Goal: Transaction & Acquisition: Purchase product/service

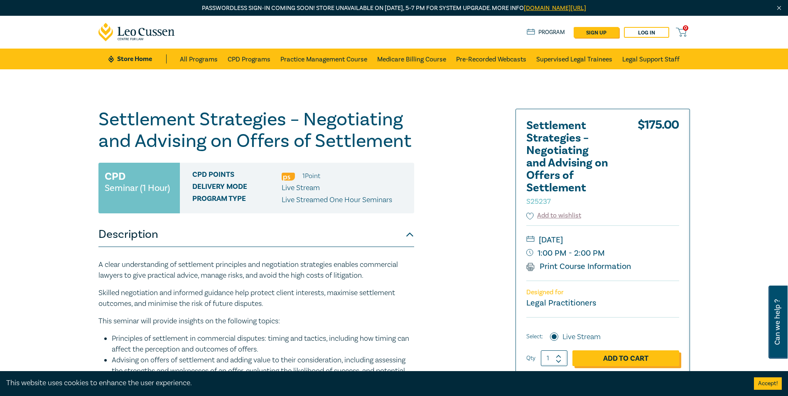
click at [438, 359] on link "Add to Cart" at bounding box center [626, 359] width 107 height 16
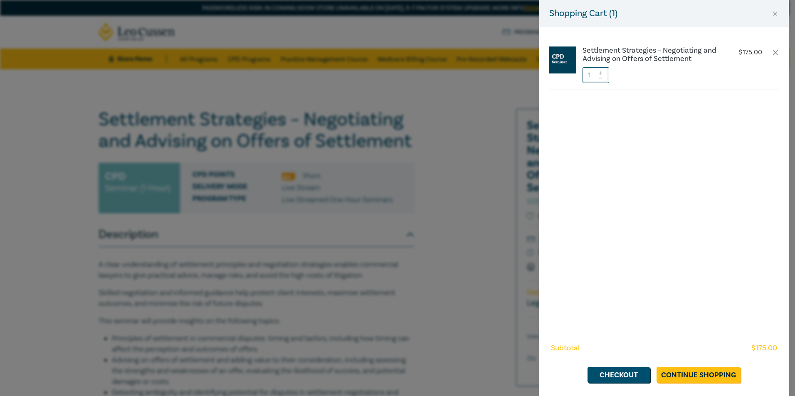
click at [438, 71] on icon at bounding box center [600, 72] width 6 height 3
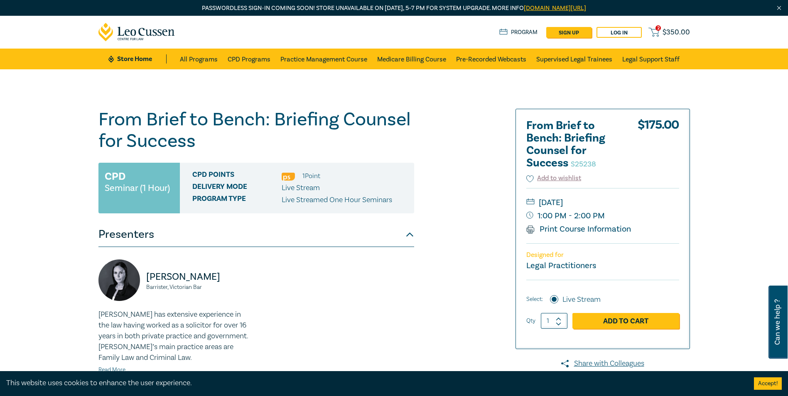
click at [559, 320] on icon at bounding box center [559, 319] width 6 height 4
type input "2"
click at [603, 318] on link "Add to Cart" at bounding box center [626, 321] width 107 height 16
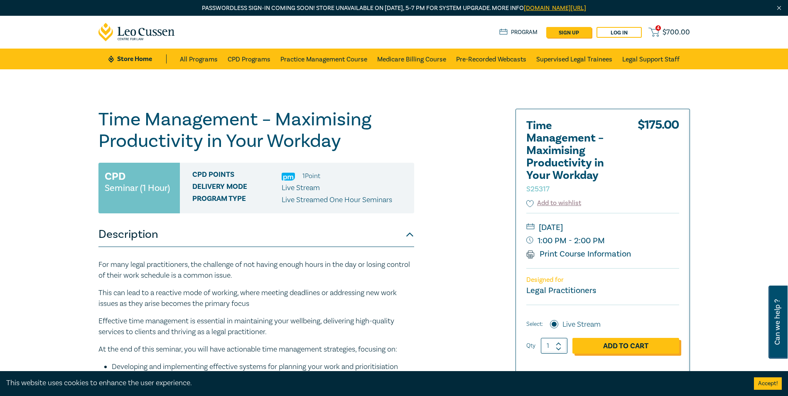
click at [610, 344] on link "Add to Cart" at bounding box center [626, 346] width 107 height 16
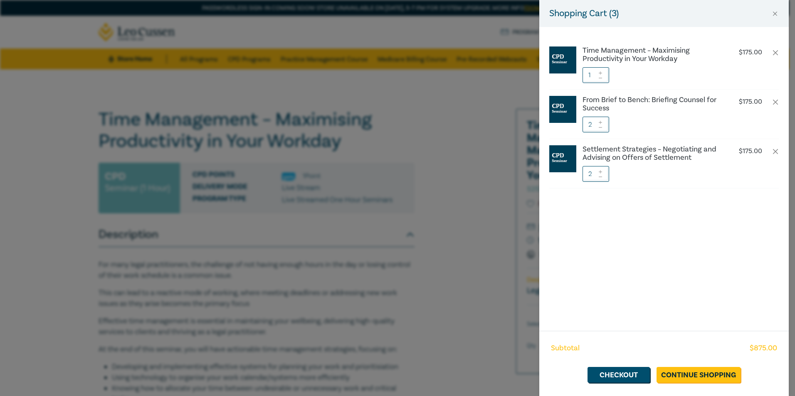
click at [602, 72] on icon at bounding box center [600, 72] width 6 height 3
click at [777, 51] on button "button" at bounding box center [775, 52] width 7 height 7
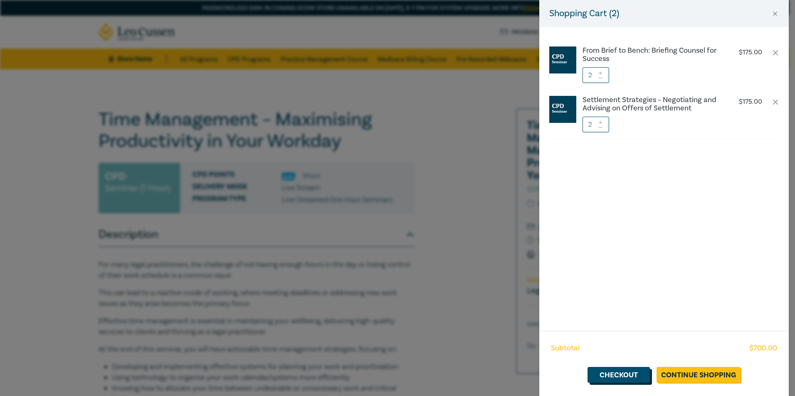
click at [628, 375] on link "Checkout" at bounding box center [618, 375] width 62 height 16
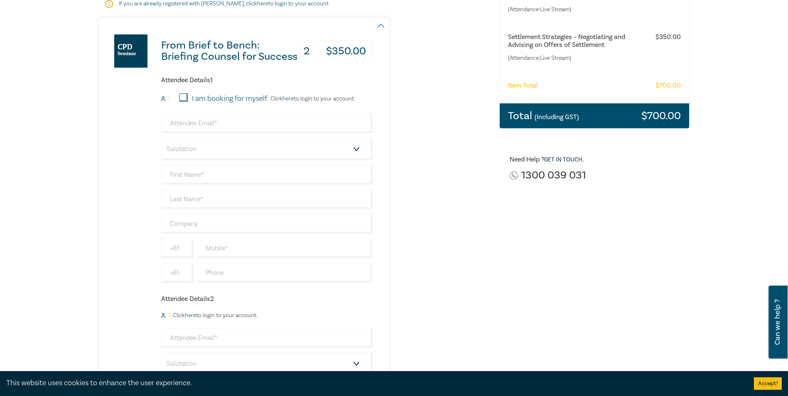
scroll to position [166, 0]
click at [255, 114] on input "email" at bounding box center [267, 123] width 212 height 20
type input "melanie@johncurtain.com.au"
type input "Melanie"
type input "Di Conza"
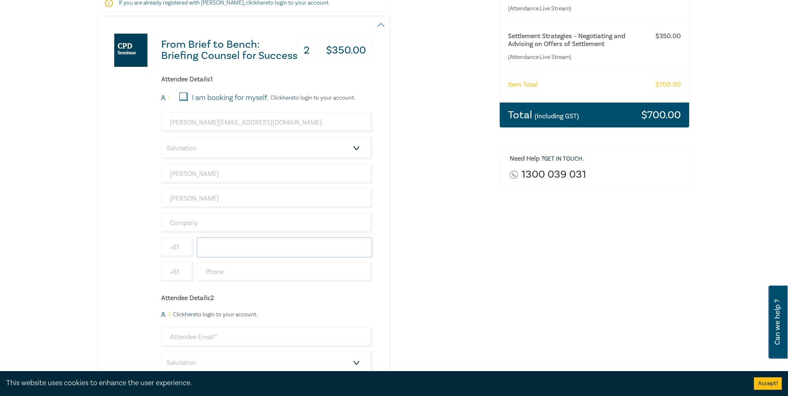
click at [231, 245] on input "text" at bounding box center [285, 248] width 176 height 20
type input "0406732393"
drag, startPoint x: 263, startPoint y: 244, endPoint x: 156, endPoint y: 247, distance: 107.3
click at [156, 247] on div "From Brief to Bench: Briefing Counsel for Success 2 $ 350.00 Attendee Details 1…" at bounding box center [235, 267] width 274 height 500
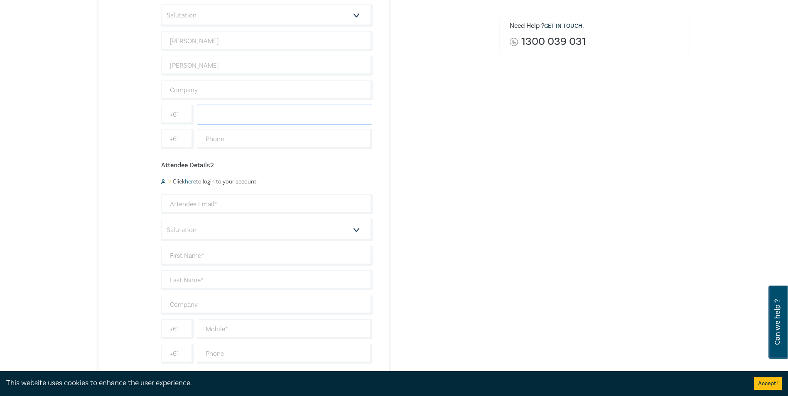
scroll to position [291, 0]
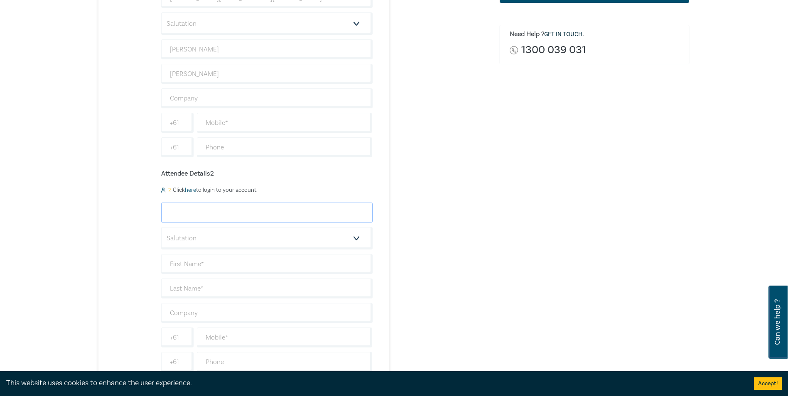
click at [200, 212] on input "email" at bounding box center [267, 213] width 212 height 20
type input "prima@johncurtain.com.au"
type input "Prima"
type input "Cruz-Adolfo"
click at [540, 289] on div "Order From Brief to Bench: Briefing Counsel for Success (Attendance: Live Strea…" at bounding box center [595, 387] width 201 height 1147
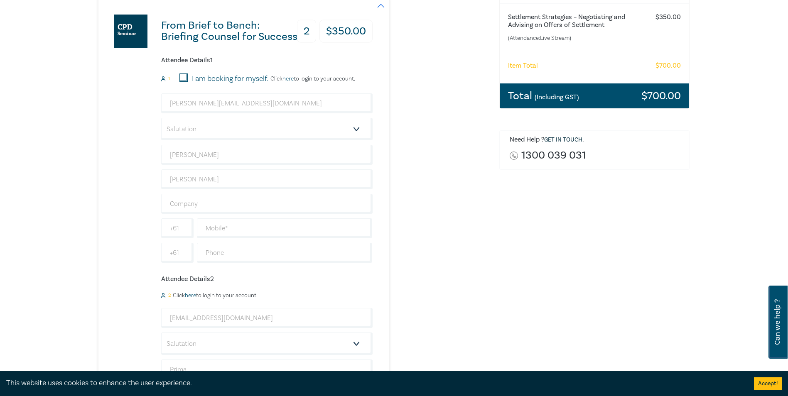
scroll to position [166, 0]
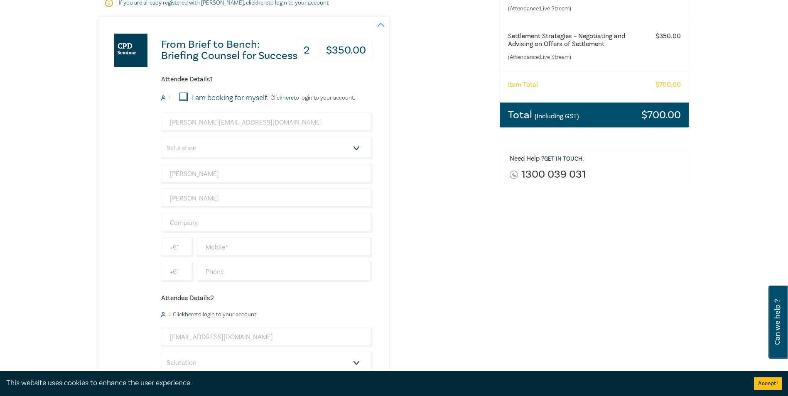
click at [182, 97] on input "I am booking for myself." at bounding box center [184, 97] width 8 height 8
checkbox input "true"
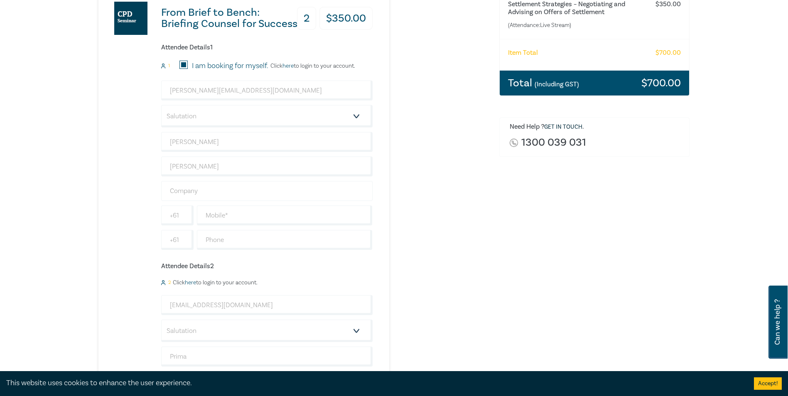
scroll to position [125, 0]
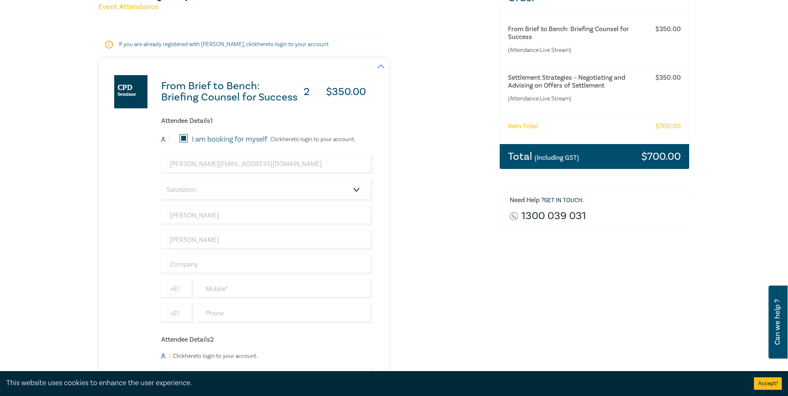
click at [289, 137] on link "here" at bounding box center [288, 139] width 11 height 7
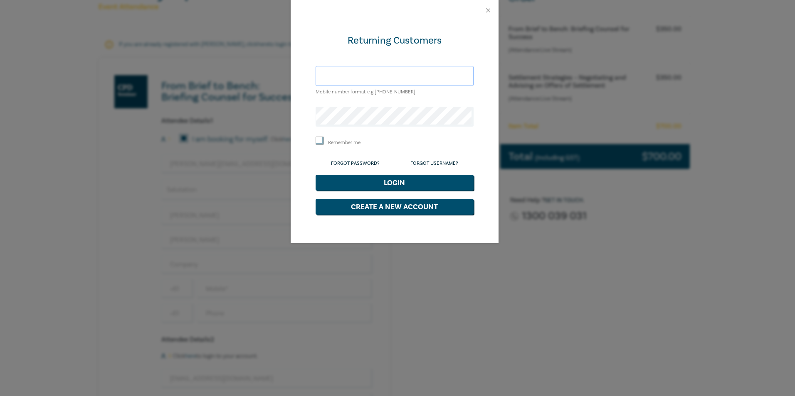
click at [349, 82] on input "text" at bounding box center [394, 76] width 158 height 20
type input "melanie@johncurtain.com.au"
click at [315, 175] on button "Login" at bounding box center [394, 183] width 158 height 16
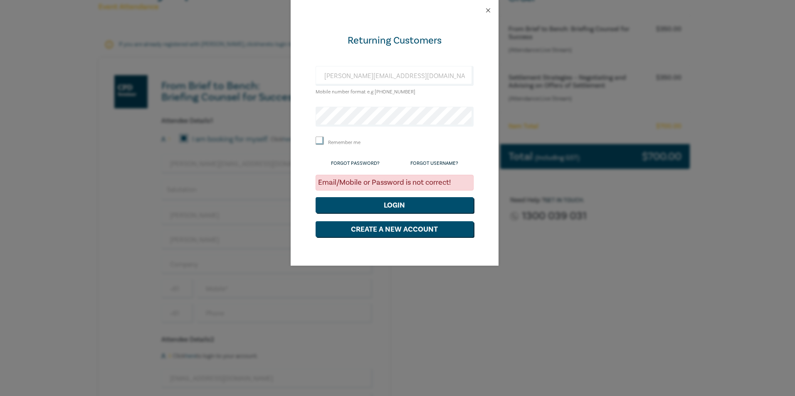
click at [487, 7] on div at bounding box center [394, 10] width 208 height 21
click at [487, 10] on button "Close" at bounding box center [487, 10] width 7 height 7
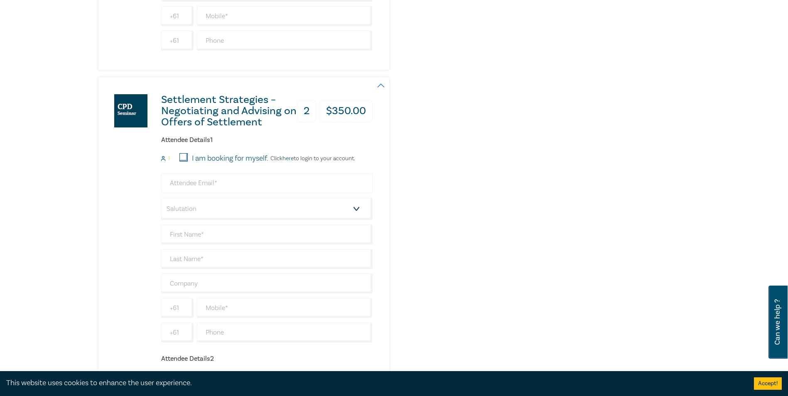
scroll to position [623, 0]
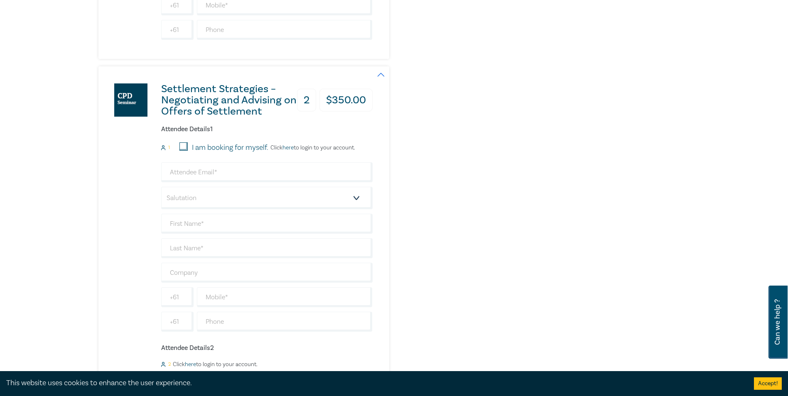
click at [181, 147] on input "I am booking for myself." at bounding box center [184, 147] width 8 height 8
checkbox input "true"
click at [184, 167] on input "email" at bounding box center [267, 172] width 212 height 20
type input "melanie@johncurtain.com.au"
type input "Melanie"
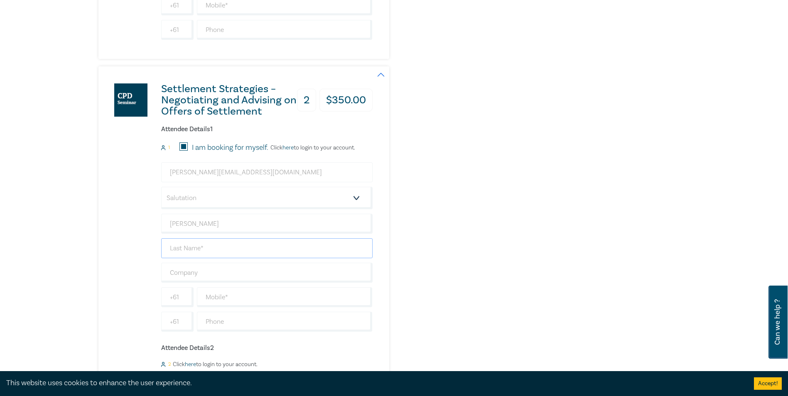
type input "Di Conza"
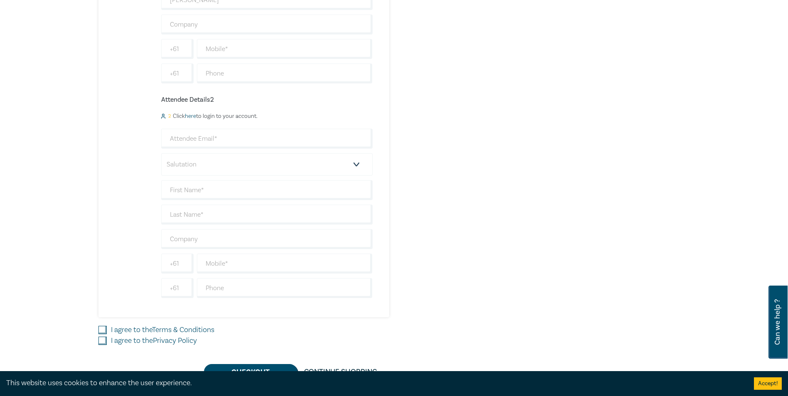
scroll to position [873, 0]
click at [241, 136] on input "email" at bounding box center [267, 138] width 212 height 20
type input "prima@johncurtain.com.au"
type input "Prima"
type input "Cruz-Adolfo"
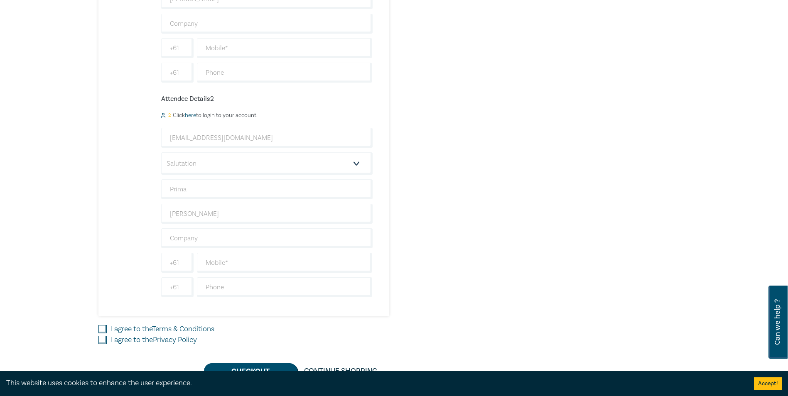
click at [474, 189] on div "Settlement Strategies – Negotiating and Advising on Offers of Settlement 2 $ 35…" at bounding box center [293, 67] width 391 height 500
click at [101, 328] on input "I agree to the Terms & Conditions" at bounding box center [102, 329] width 8 height 8
checkbox input "true"
drag, startPoint x: 103, startPoint y: 342, endPoint x: 150, endPoint y: 362, distance: 51.6
click at [103, 342] on input "I agree to the Privacy Policy" at bounding box center [102, 340] width 8 height 8
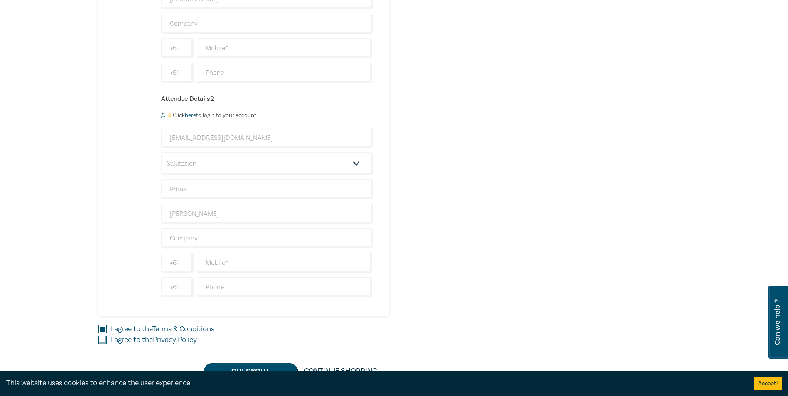
checkbox input "true"
click at [225, 367] on button "Checkout" at bounding box center [251, 372] width 94 height 16
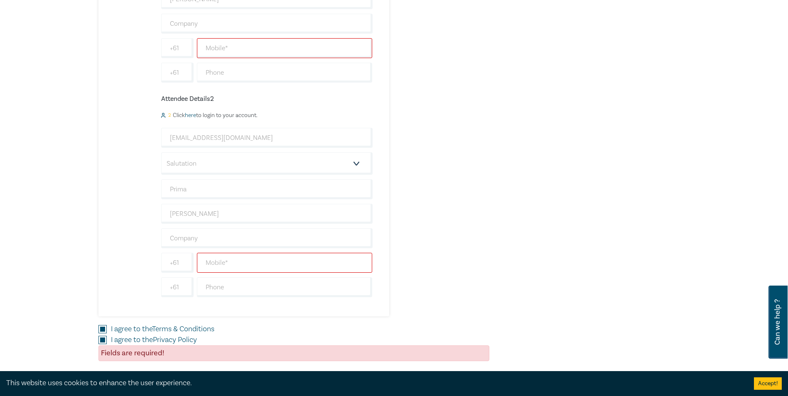
click at [256, 258] on input "text" at bounding box center [285, 263] width 176 height 20
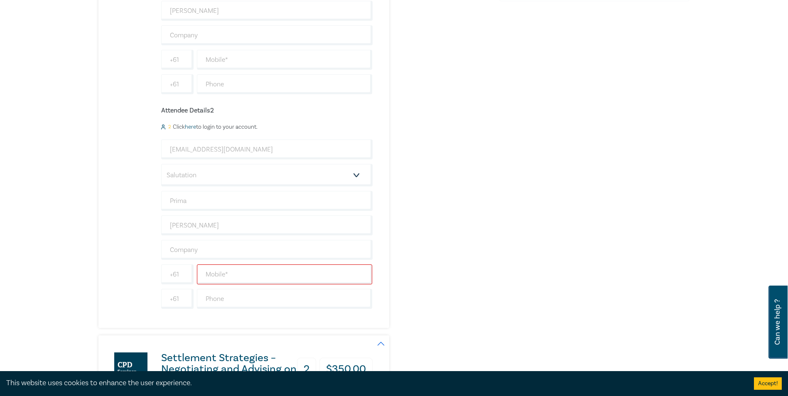
scroll to position [125, 0]
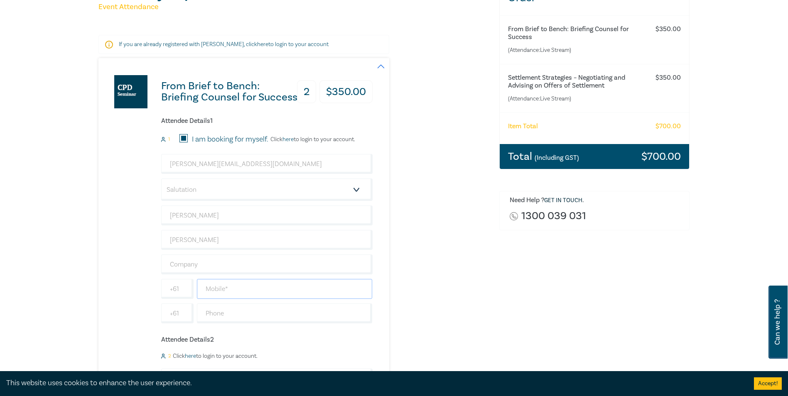
click at [232, 290] on input "text" at bounding box center [285, 289] width 176 height 20
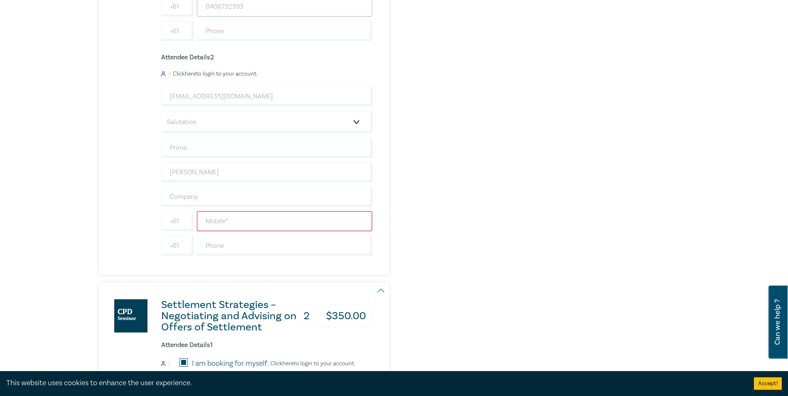
scroll to position [416, 0]
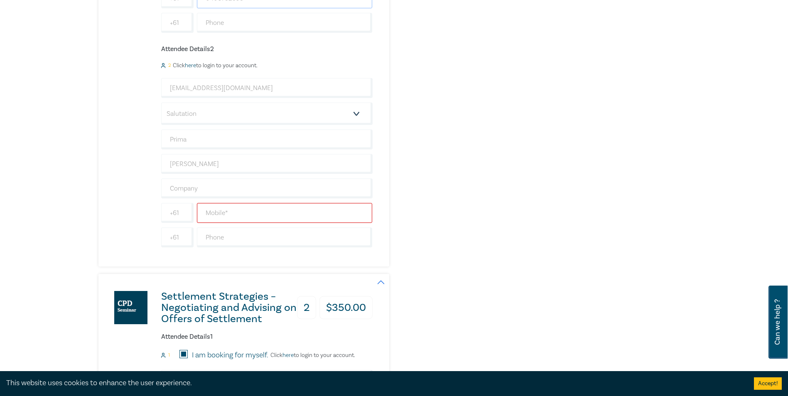
type input "0406732393"
click at [269, 212] on input "text" at bounding box center [285, 213] width 176 height 20
drag, startPoint x: 269, startPoint y: 212, endPoint x: 197, endPoint y: 204, distance: 72.7
click at [197, 204] on input "0450 781 080" at bounding box center [285, 213] width 176 height 20
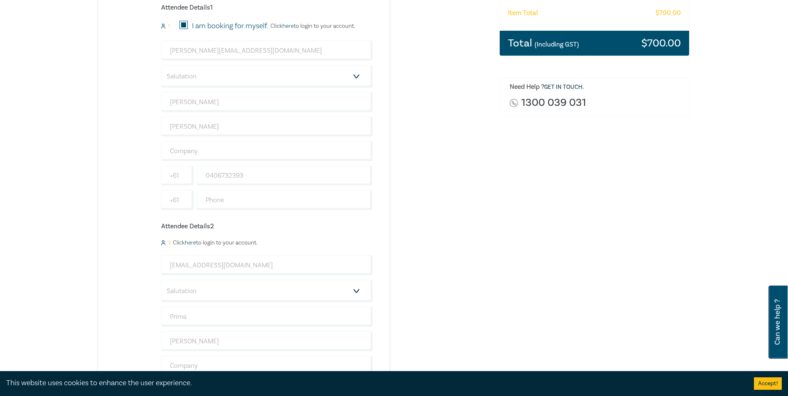
scroll to position [208, 0]
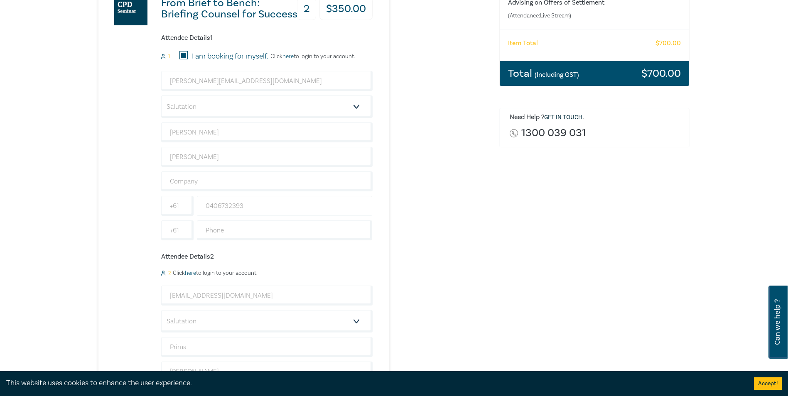
type input "0450 781 080"
click at [221, 207] on input "0406732393" at bounding box center [285, 206] width 176 height 20
click at [232, 206] on input "0406 732393" at bounding box center [285, 206] width 176 height 20
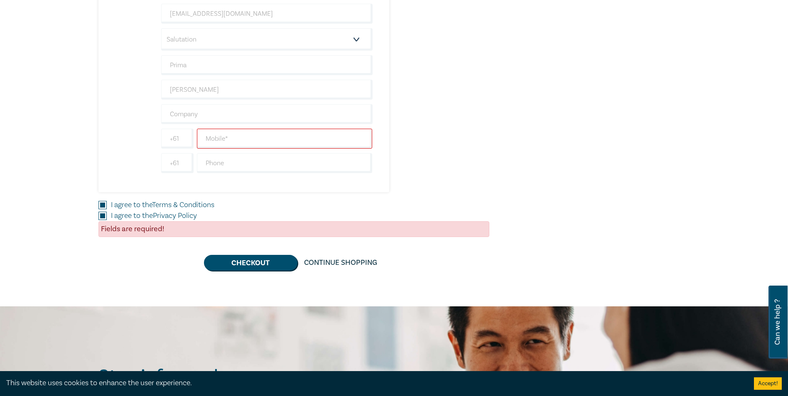
scroll to position [997, 0]
type input "0406 732 393"
click at [245, 138] on input "text" at bounding box center [285, 138] width 176 height 20
paste input "0450 781 080"
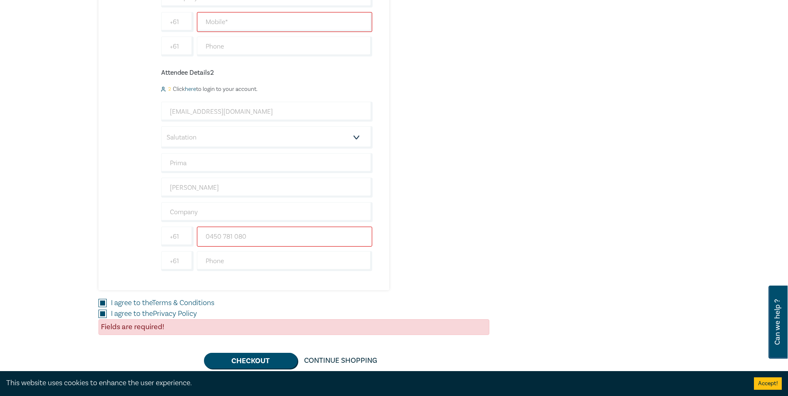
scroll to position [790, 0]
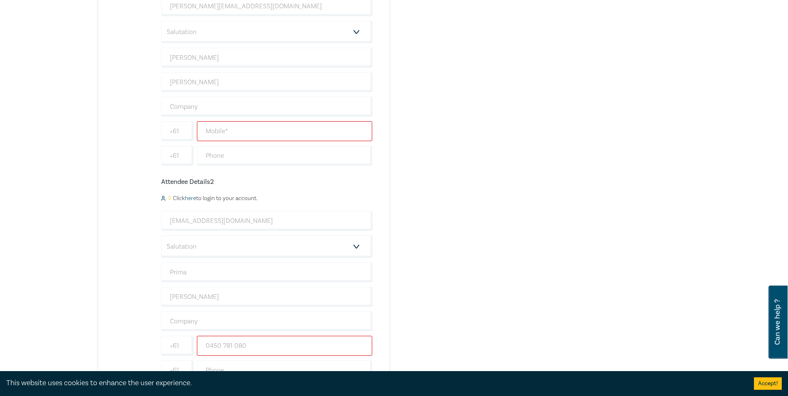
type input "0450 781 080"
click at [268, 133] on input "text" at bounding box center [285, 131] width 176 height 20
type input "0406 732 393"
click at [392, 147] on div "Settlement Strategies – Negotiating and Advising on Offers of Settlement 2 $ 35…" at bounding box center [293, 150] width 391 height 500
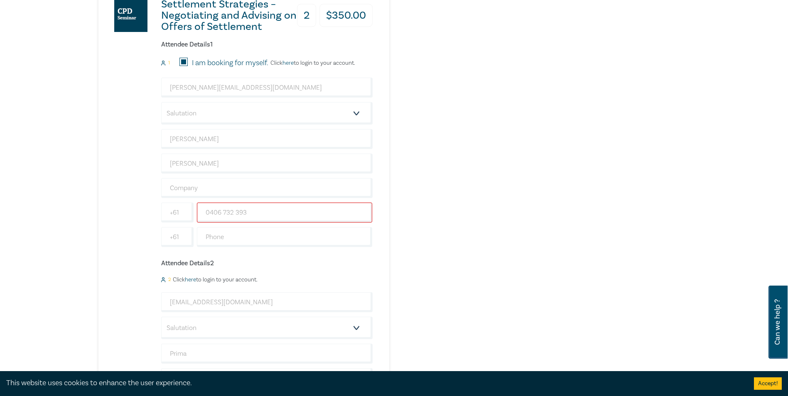
scroll to position [706, 0]
drag, startPoint x: 401, startPoint y: 148, endPoint x: 406, endPoint y: 148, distance: 5.4
click at [404, 146] on div "Settlement Strategies – Negotiating and Advising on Offers of Settlement 2 $ 35…" at bounding box center [293, 233] width 391 height 500
click at [429, 159] on div "Settlement Strategies – Negotiating and Advising on Offers of Settlement 2 $ 35…" at bounding box center [293, 233] width 391 height 500
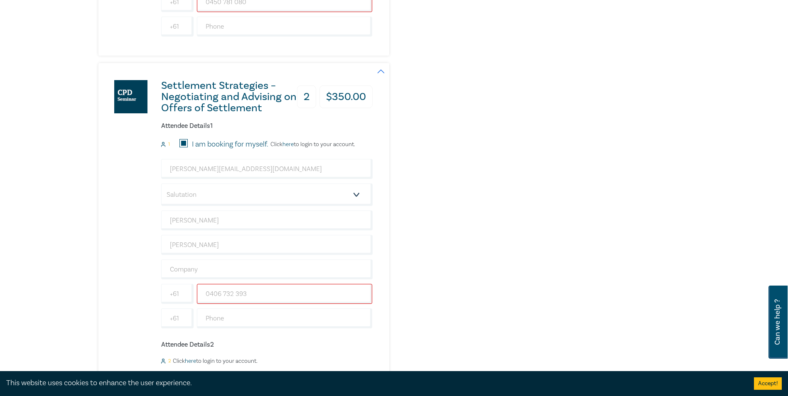
scroll to position [623, 0]
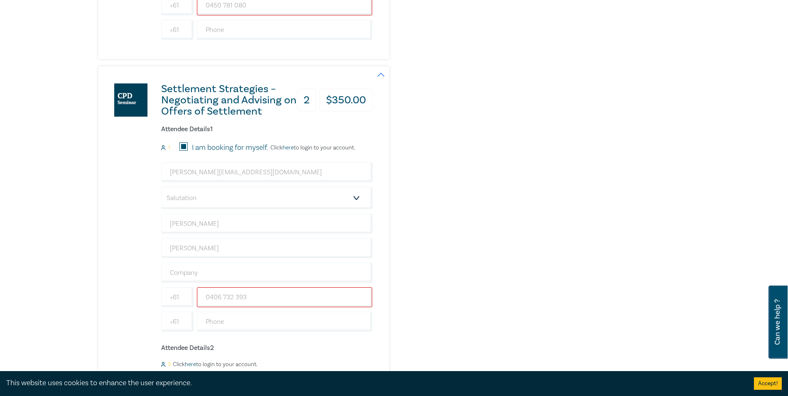
click at [393, 194] on div "Settlement Strategies – Negotiating and Advising on Offers of Settlement 2 $ 35…" at bounding box center [293, 316] width 391 height 500
click at [431, 251] on div "Settlement Strategies – Negotiating and Advising on Offers of Settlement 2 $ 35…" at bounding box center [293, 316] width 391 height 500
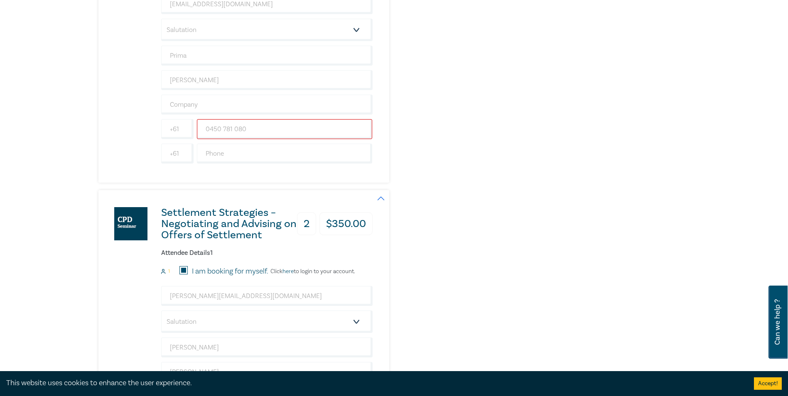
scroll to position [499, 0]
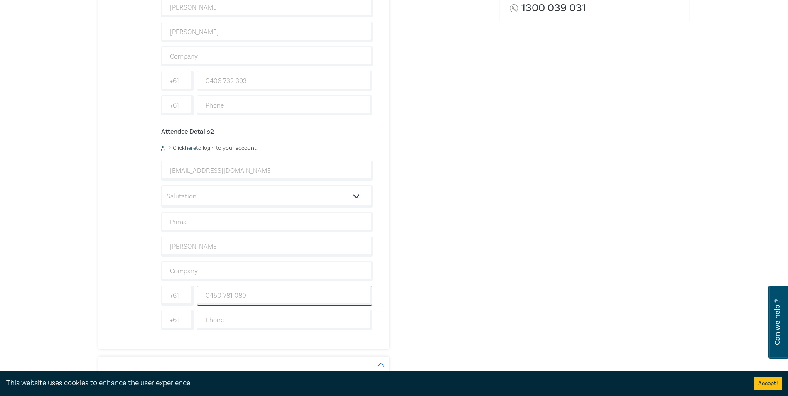
scroll to position [332, 0]
drag, startPoint x: 441, startPoint y: 187, endPoint x: 440, endPoint y: 180, distance: 7.3
click at [440, 180] on div "From Brief to Bench: Briefing Counsel for Success 2 $ 350.00 Attendee Details 1…" at bounding box center [293, 100] width 391 height 500
drag, startPoint x: 440, startPoint y: 180, endPoint x: 434, endPoint y: 150, distance: 30.4
click at [434, 150] on div "From Brief to Bench: Briefing Counsel for Success 2 $ 350.00 Attendee Details 1…" at bounding box center [293, 100] width 391 height 500
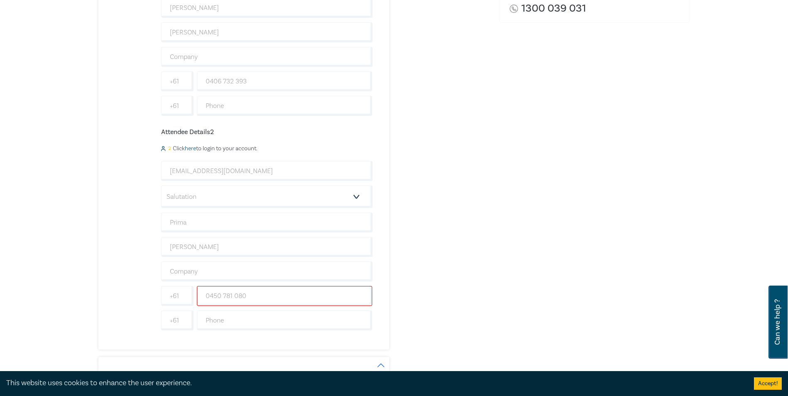
click at [426, 215] on div "From Brief to Bench: Briefing Counsel for Success 2 $ 350.00 Attendee Details 1…" at bounding box center [293, 100] width 391 height 500
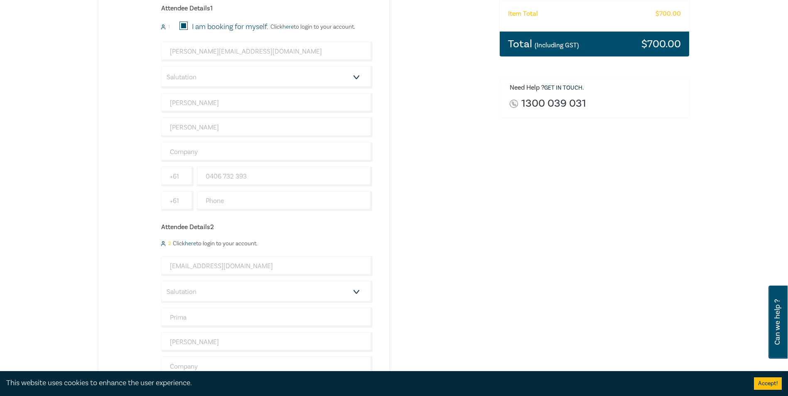
scroll to position [166, 0]
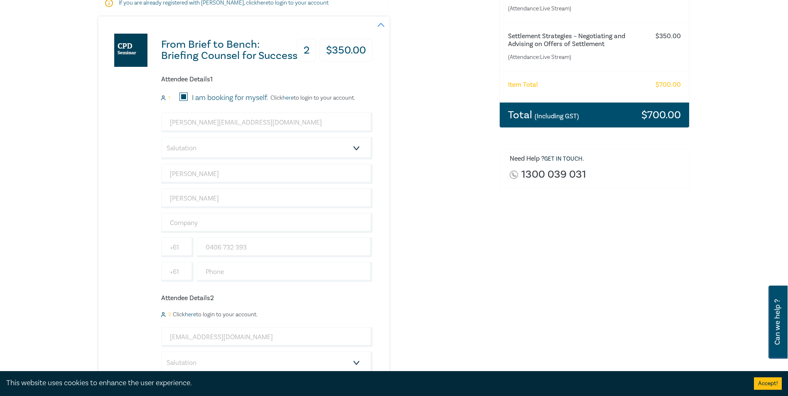
click at [426, 215] on div "From Brief to Bench: Briefing Counsel for Success 2 $ 350.00 Attendee Details 1…" at bounding box center [293, 267] width 391 height 500
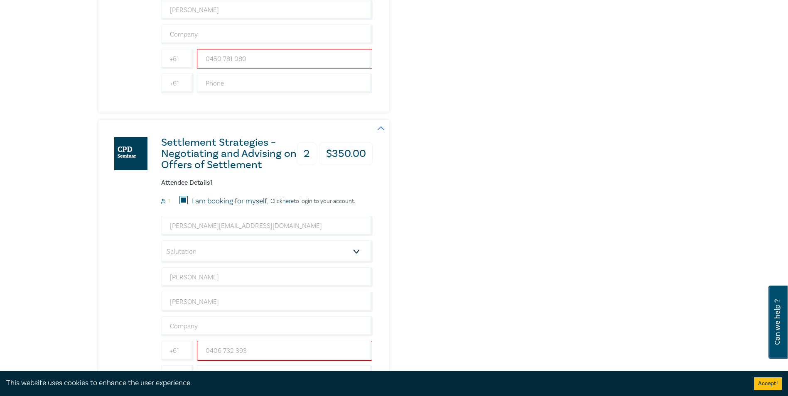
scroll to position [582, 0]
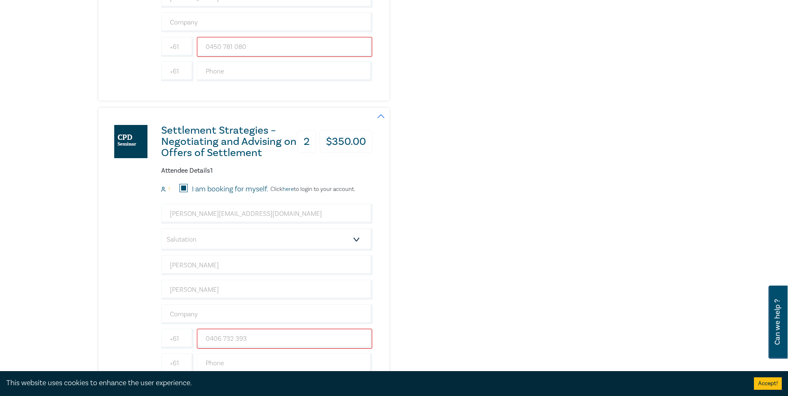
click at [502, 178] on div "Order From Brief to Bench: Briefing Counsel for Success (Attendance: Live Strea…" at bounding box center [595, 104] width 201 height 1162
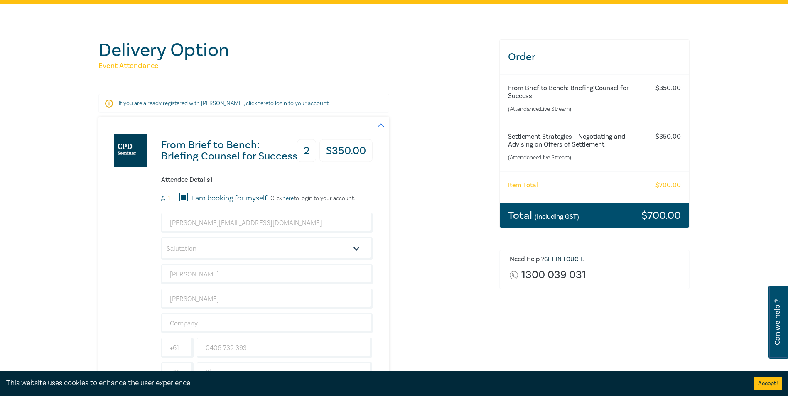
scroll to position [42, 0]
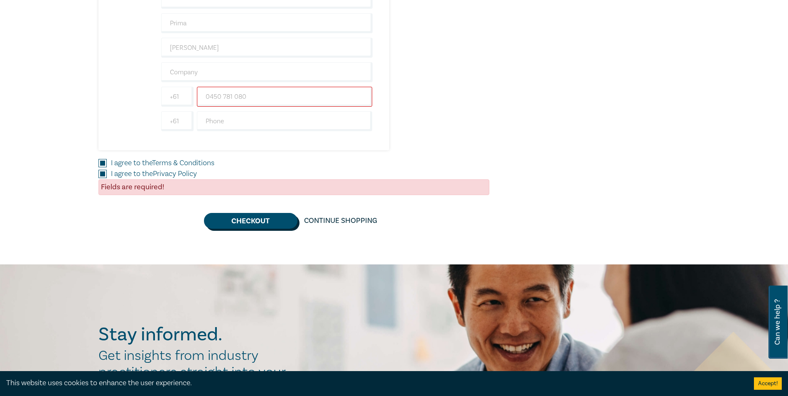
click at [239, 219] on button "Checkout" at bounding box center [251, 221] width 94 height 16
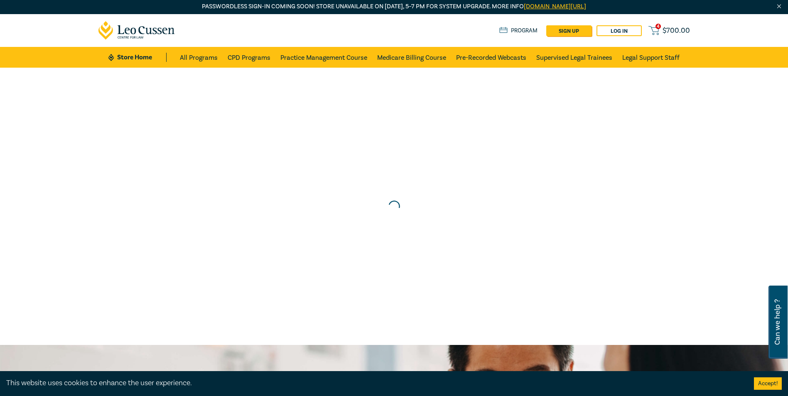
scroll to position [0, 0]
